Goal: Complete application form: Complete application form

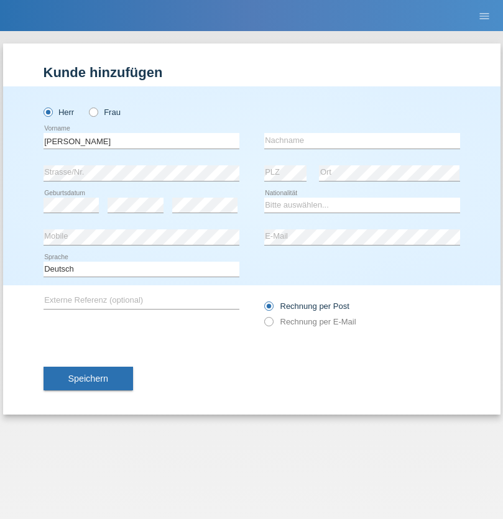
type input "Carlos Javier"
click at [362, 141] on input "text" at bounding box center [362, 141] width 196 height 16
type input "Bermejo Constanza"
select select "AO"
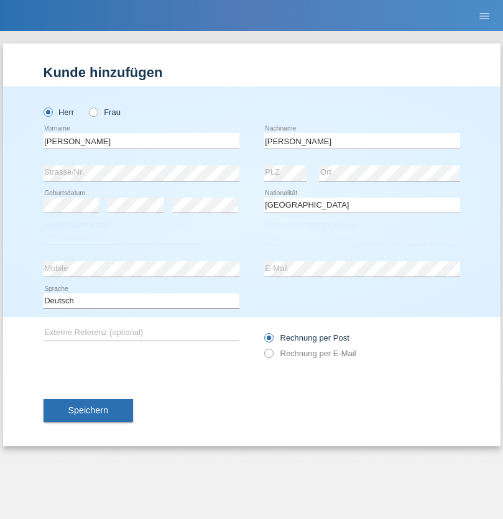
select select "C"
select select "01"
select select "10"
select select "2016"
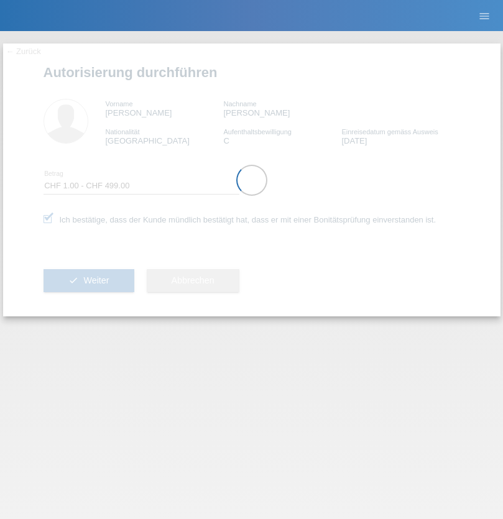
select select "1"
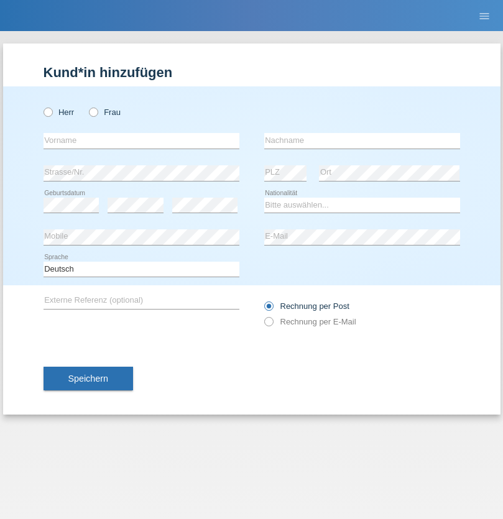
radio input "true"
click at [141, 141] on input "text" at bounding box center [142, 141] width 196 height 16
type input "Kamal"
click at [362, 141] on input "text" at bounding box center [362, 141] width 196 height 16
type input "Lharras"
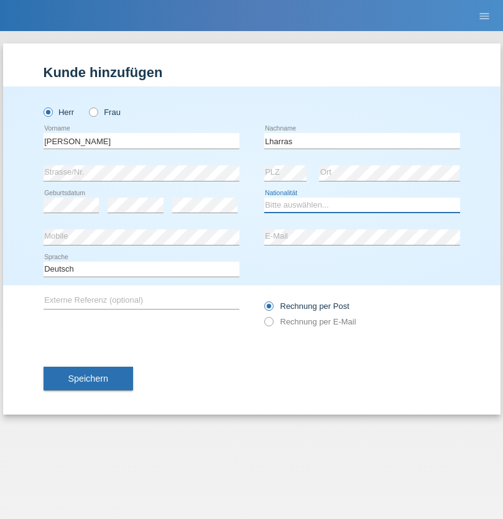
select select "CH"
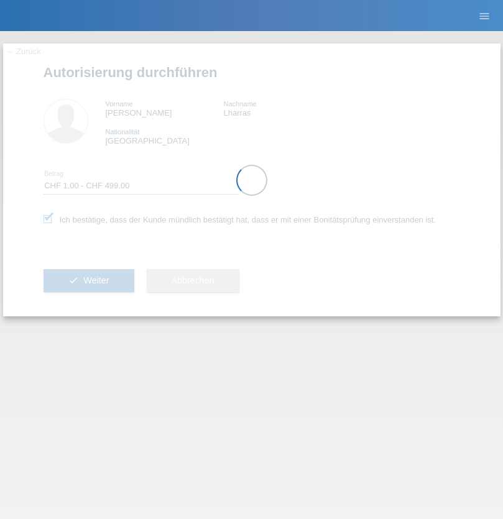
select select "1"
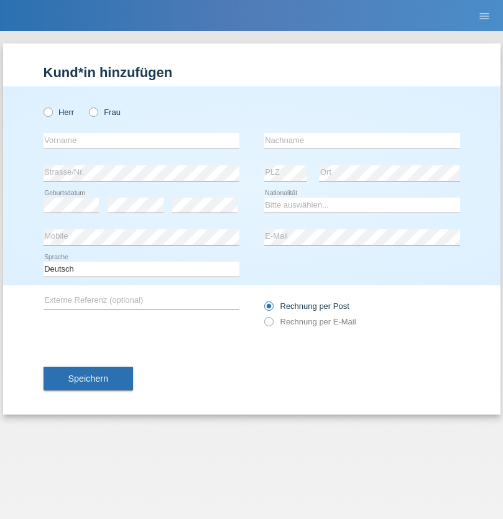
radio input "true"
click at [141, 141] on input "text" at bounding box center [142, 141] width 196 height 16
type input "Knemeyer"
click at [362, 141] on input "text" at bounding box center [362, 141] width 196 height 16
type input "[PERSON_NAME]"
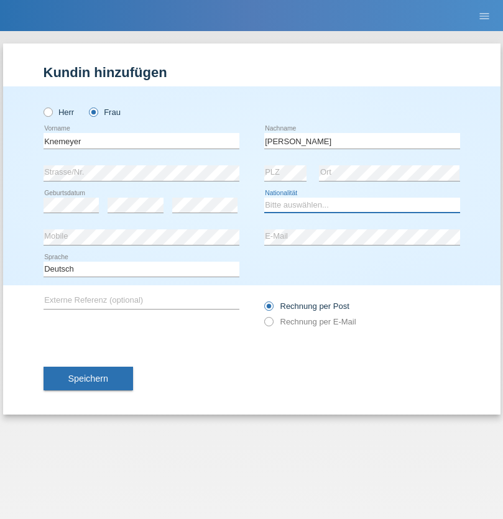
select select "CH"
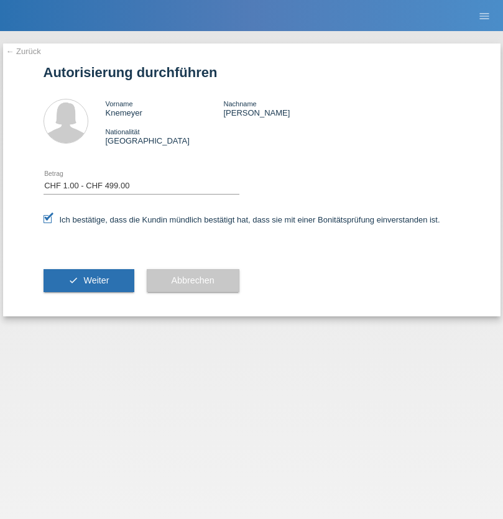
select select "1"
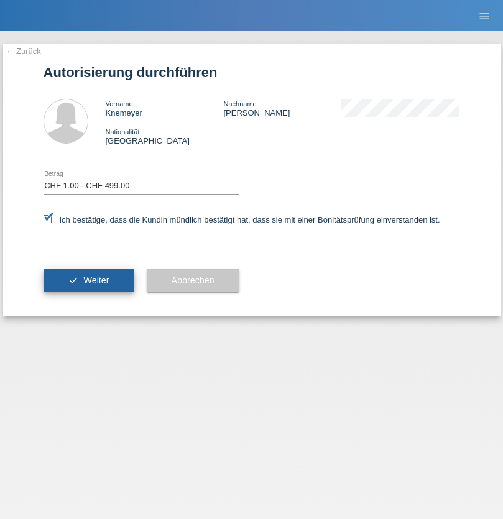
click at [88, 280] on span "Weiter" at bounding box center [95, 280] width 25 height 10
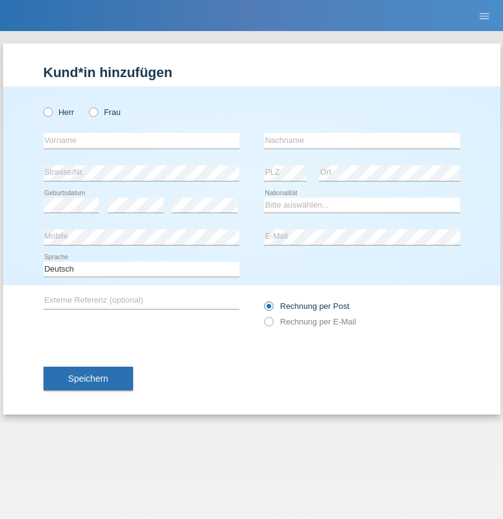
radio input "true"
click at [141, 141] on input "text" at bounding box center [142, 141] width 196 height 16
type input "Vemzin"
click at [362, 141] on input "text" at bounding box center [362, 141] width 196 height 16
type input "[PERSON_NAME]"
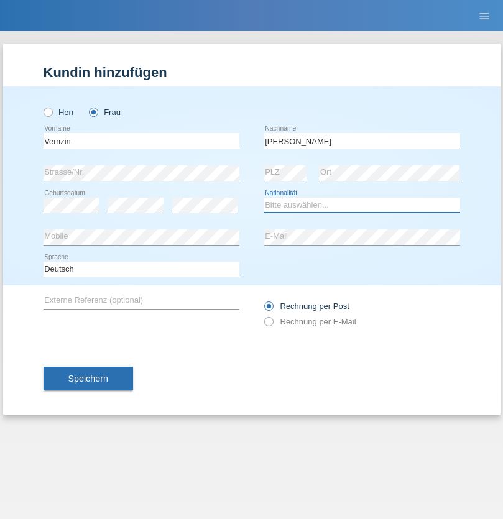
select select "CH"
